Goal: Contribute content: Contribute content

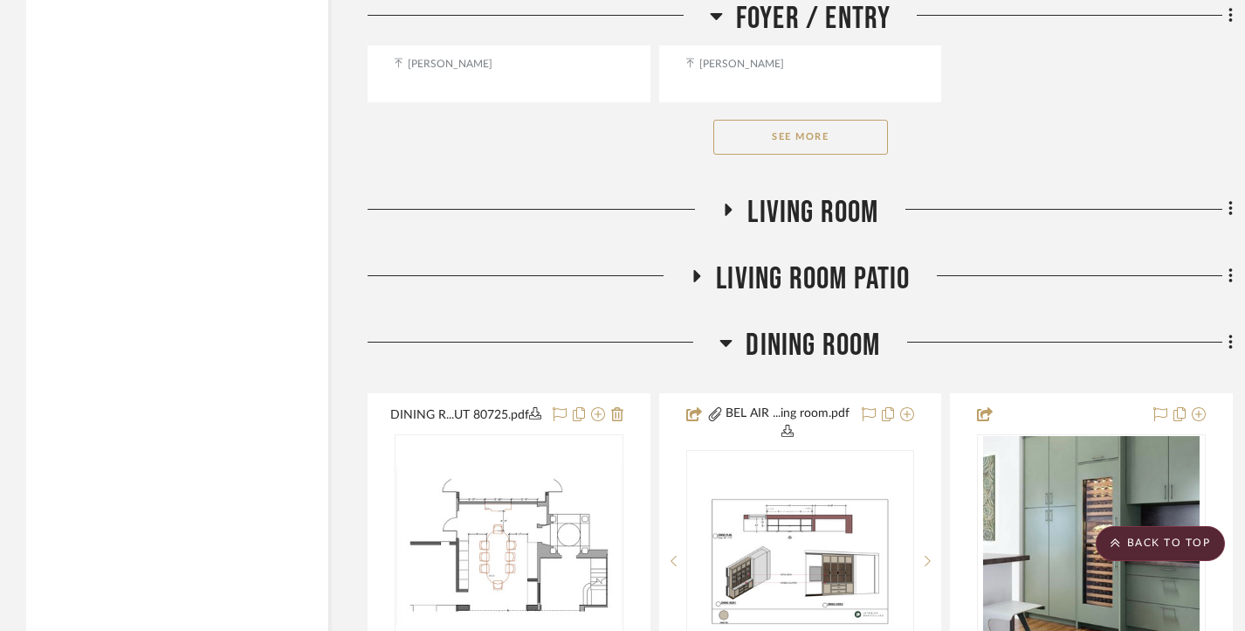
scroll to position [4804, 0]
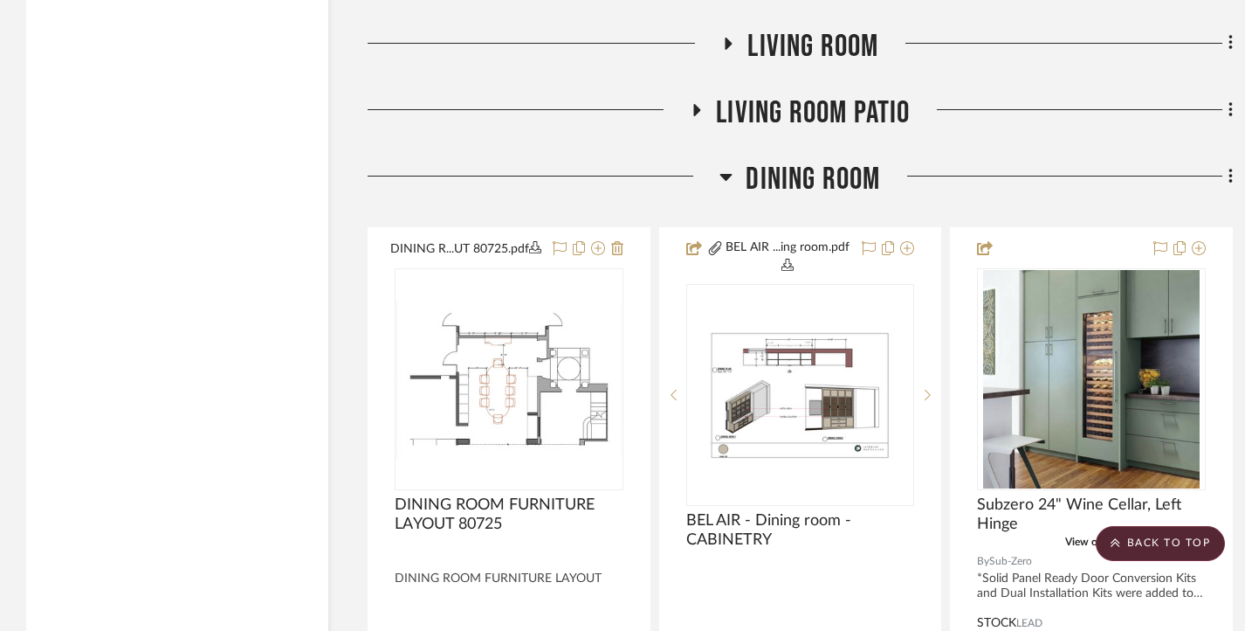
click at [1234, 195] on div "Filter by keyword, category or name prior to exporting to Excel or Bulk Actions…" at bounding box center [629, 214] width 1258 height 9441
click at [1230, 183] on icon at bounding box center [1230, 176] width 3 height 15
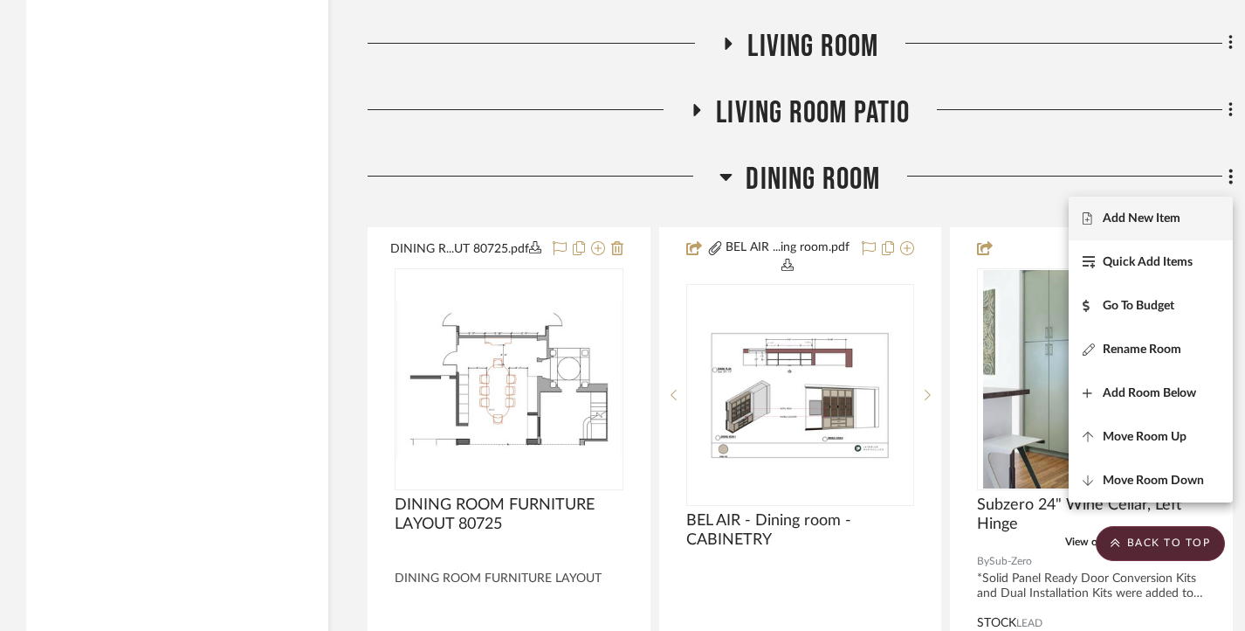
click at [1148, 216] on span "Add New Item" at bounding box center [1142, 218] width 78 height 15
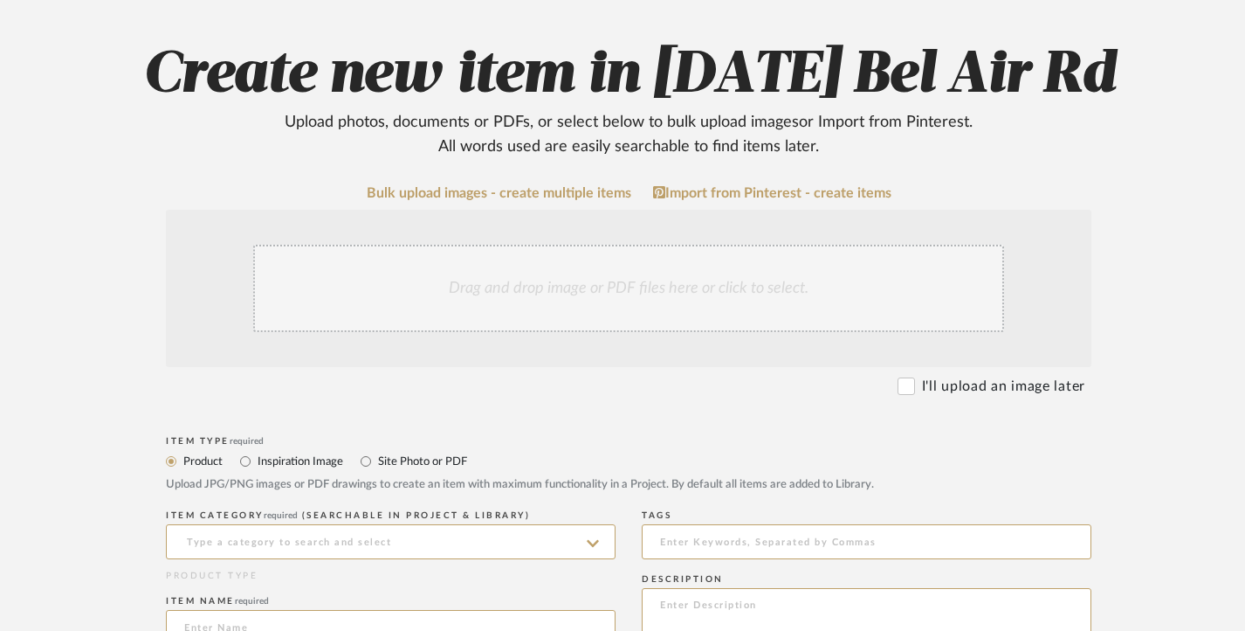
scroll to position [175, 0]
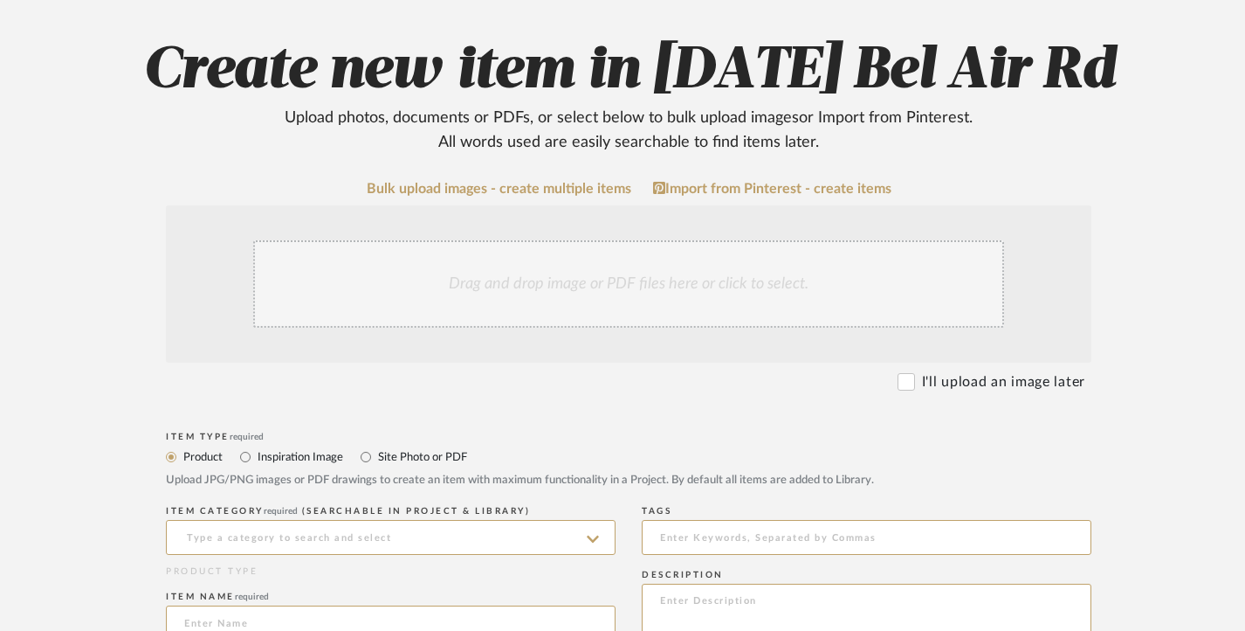
click at [438, 447] on label "Site Photo or PDF" at bounding box center [421, 456] width 91 height 19
click at [376, 446] on input "Site Photo or PDF" at bounding box center [365, 456] width 21 height 21
radio input "true"
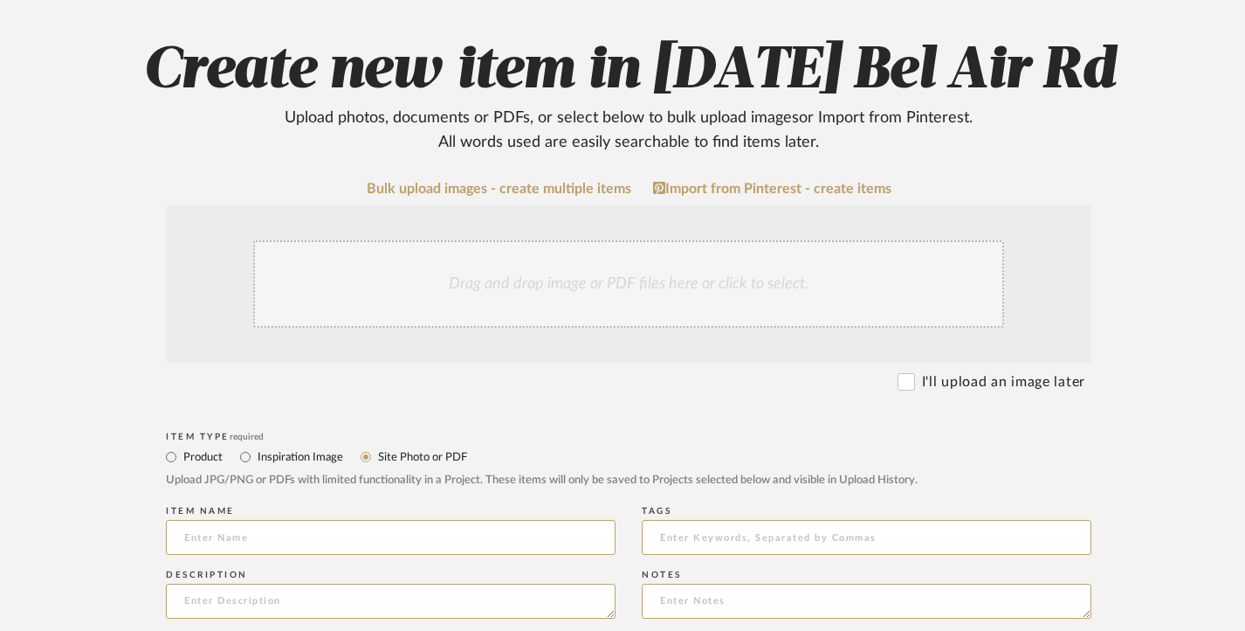
click at [569, 298] on div "Drag and drop image or PDF files here or click to select." at bounding box center [628, 283] width 751 height 87
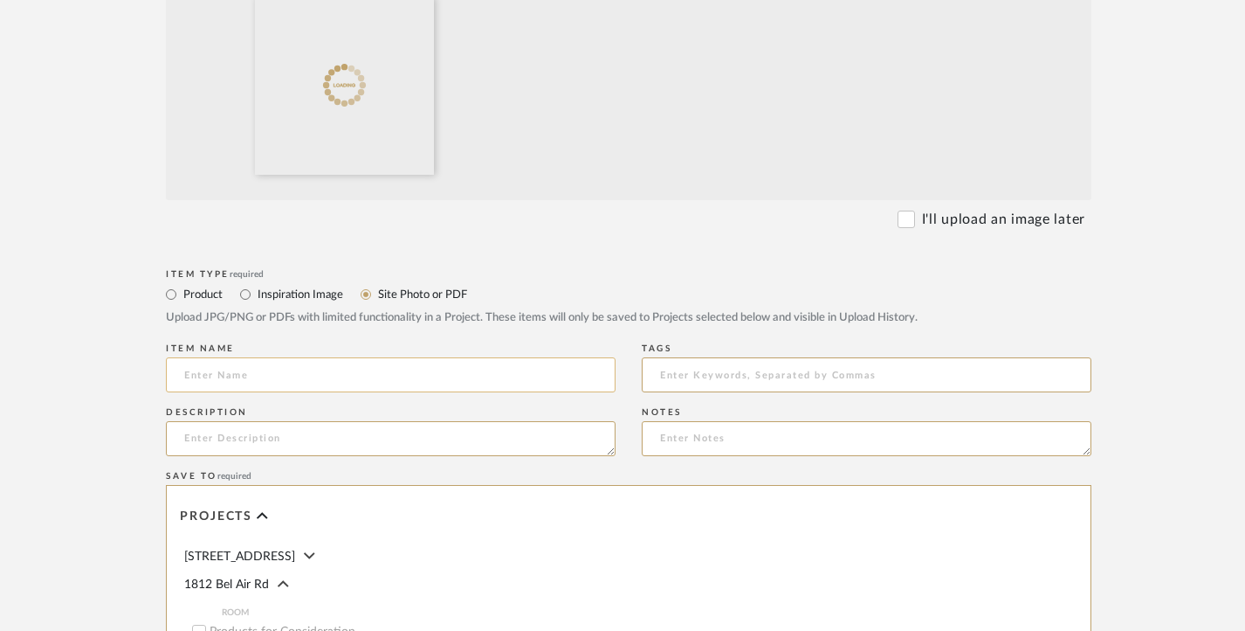
scroll to position [524, 0]
click at [383, 363] on input at bounding box center [391, 373] width 450 height 35
paste input "DINING AREA [DATE]"
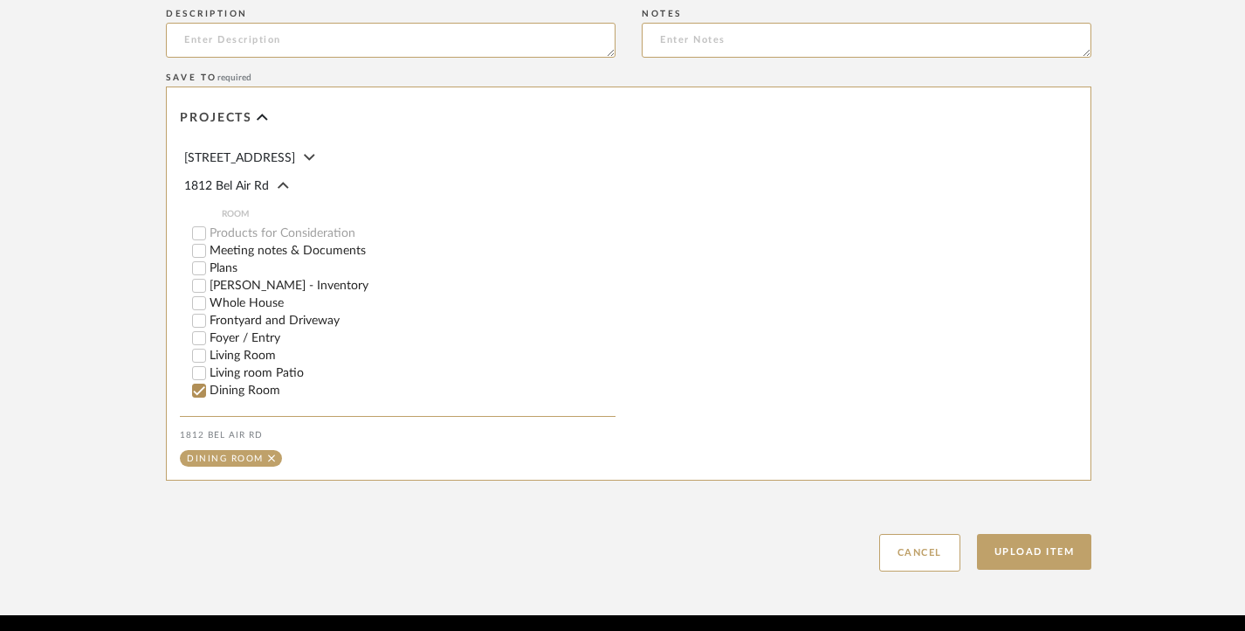
scroll to position [986, 0]
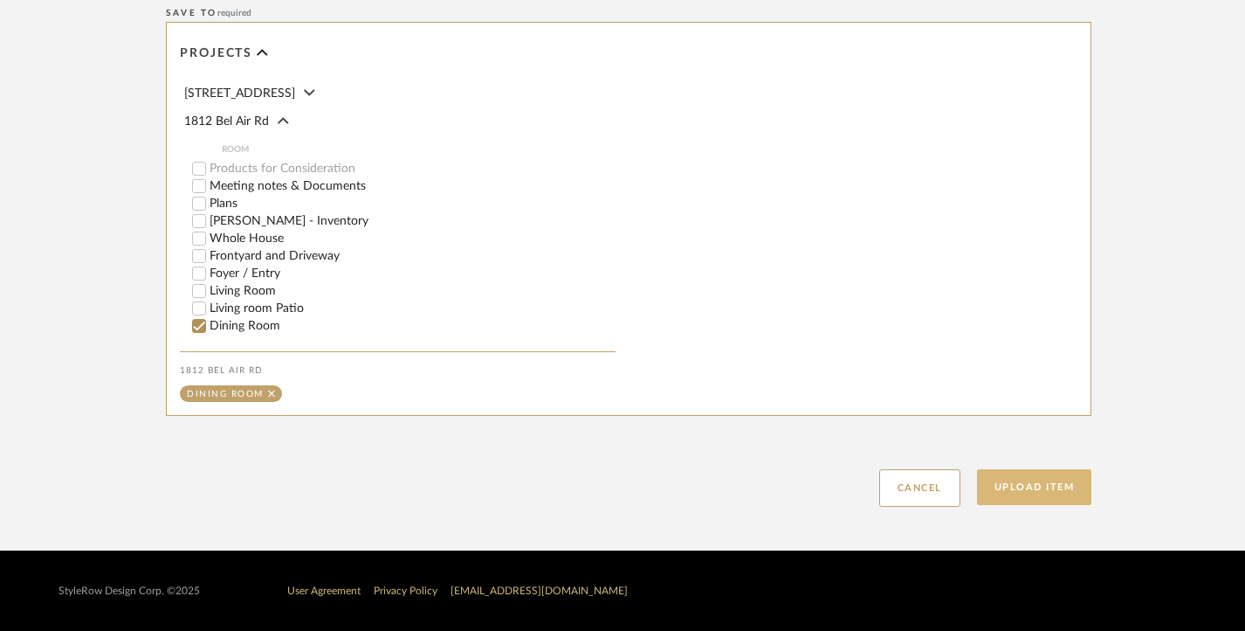
type input "DINING AREA [DATE]"
click at [1049, 489] on button "Upload Item" at bounding box center [1034, 487] width 115 height 36
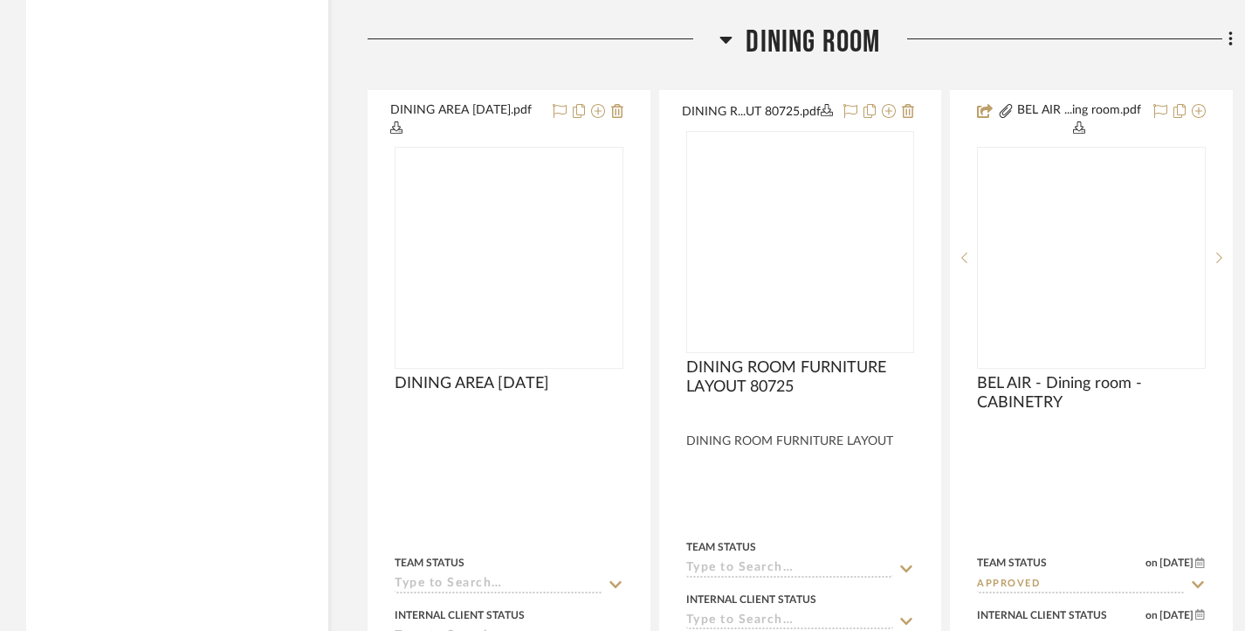
scroll to position [4942, 0]
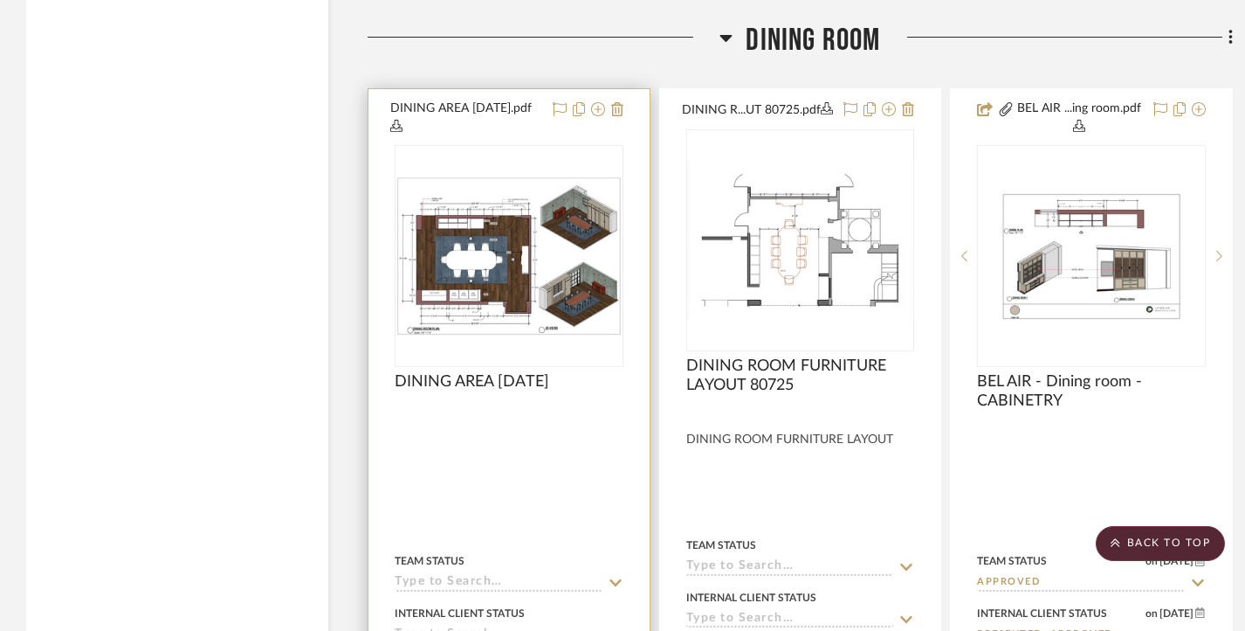
click at [555, 335] on img "0" at bounding box center [509, 255] width 225 height 159
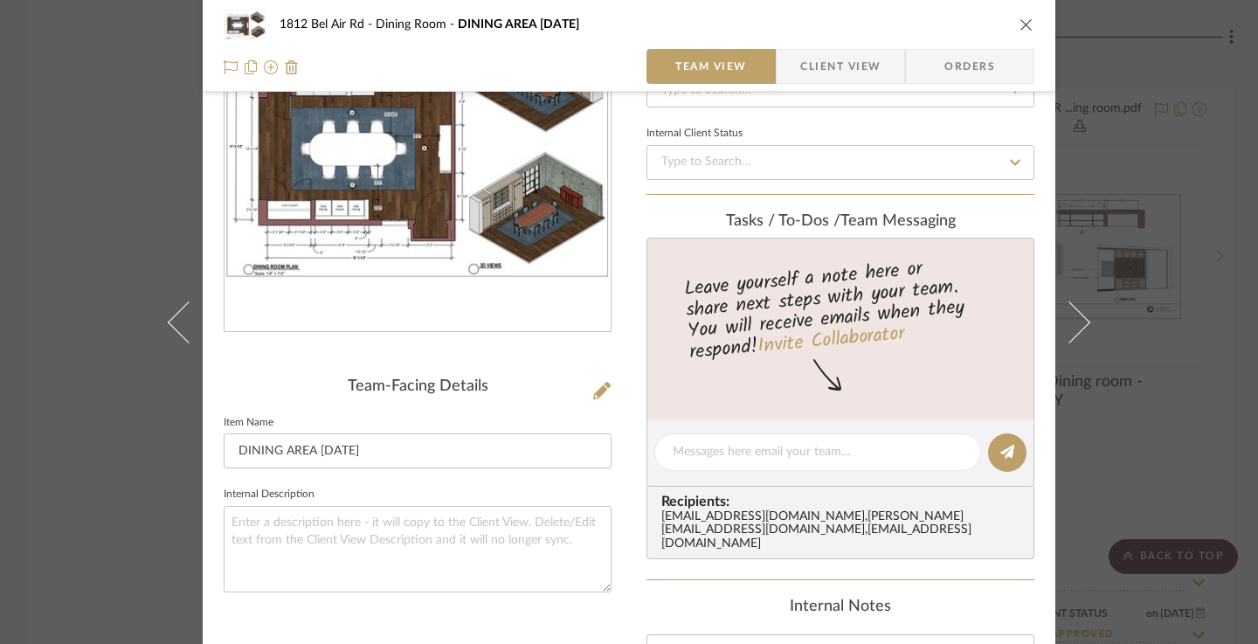
scroll to position [175, 0]
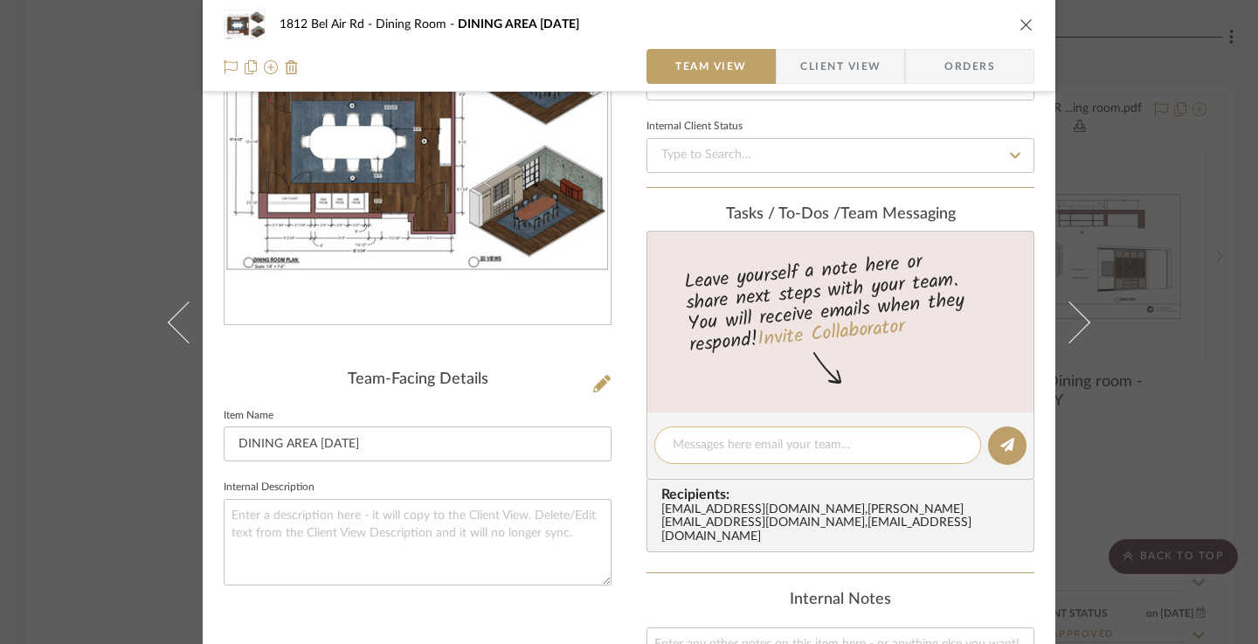
click at [744, 445] on textarea at bounding box center [818, 445] width 290 height 18
paste textarea "DINING AREA [DATE]"
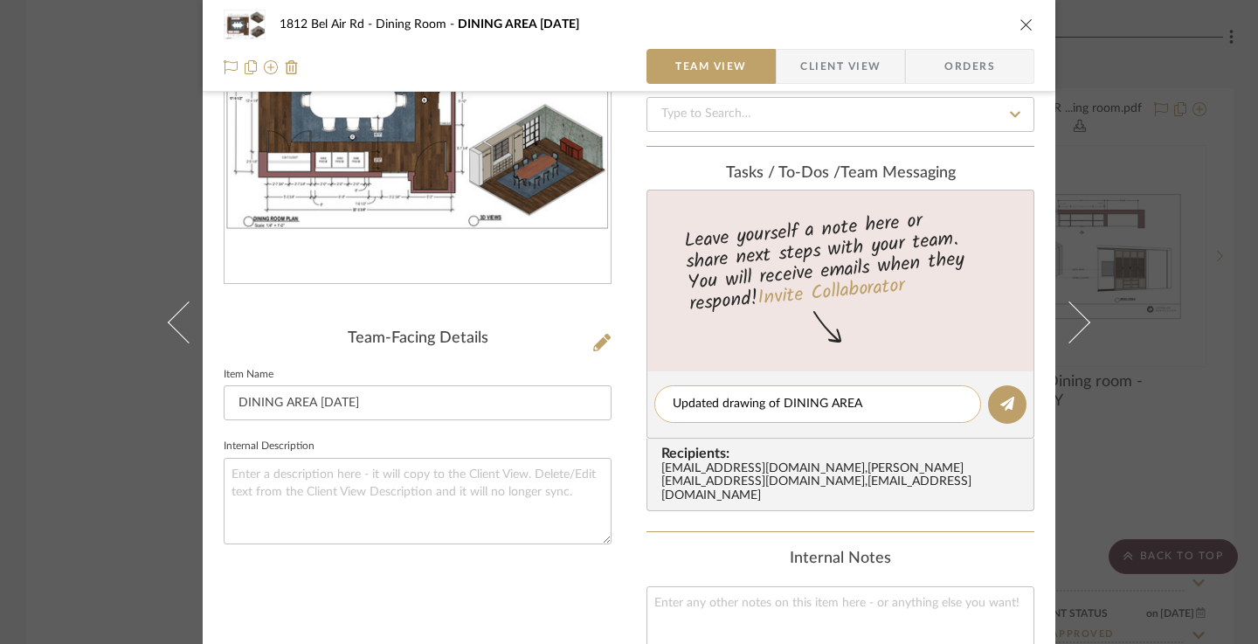
scroll to position [262, 0]
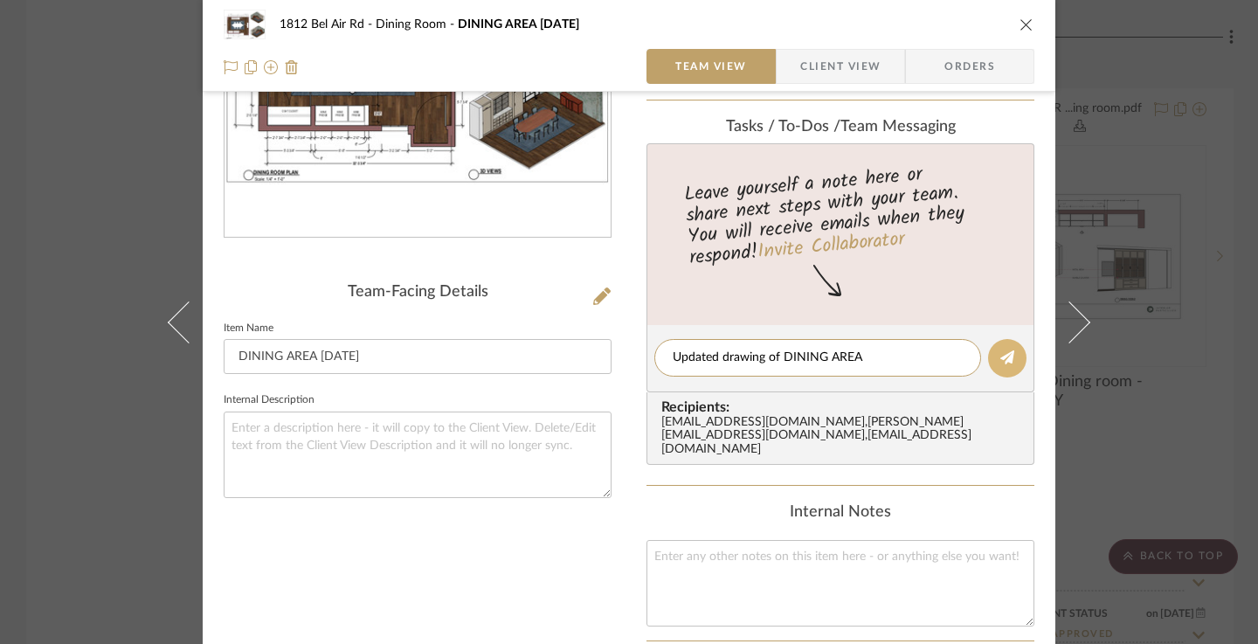
type textarea "Updated drawing of DINING AREA"
click at [997, 370] on button at bounding box center [1007, 358] width 38 height 38
